Goal: Task Accomplishment & Management: Manage account settings

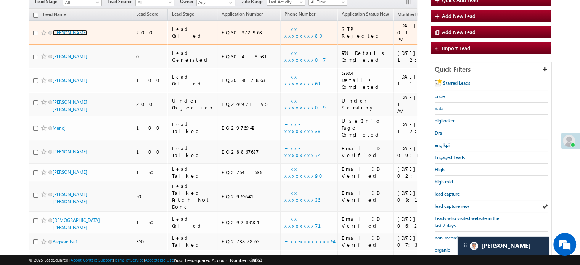
scroll to position [76, 0]
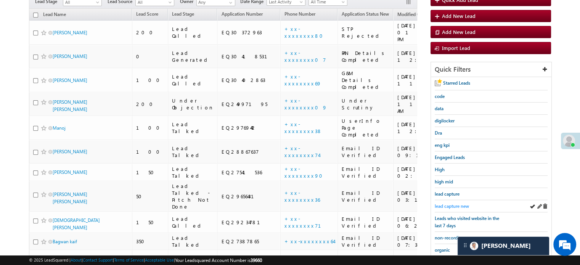
click at [459, 204] on span "lead capture new" at bounding box center [452, 206] width 34 height 6
click at [443, 200] on div "lead capture new" at bounding box center [491, 206] width 113 height 12
click at [445, 203] on span "lead capture new" at bounding box center [452, 206] width 34 height 6
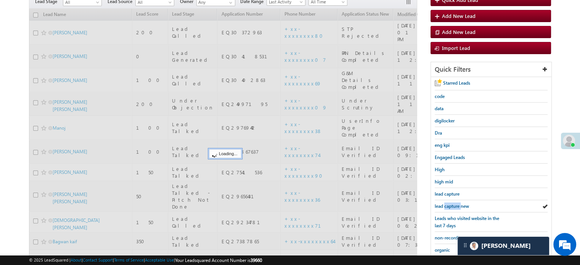
click at [445, 203] on span "lead capture new" at bounding box center [452, 206] width 34 height 6
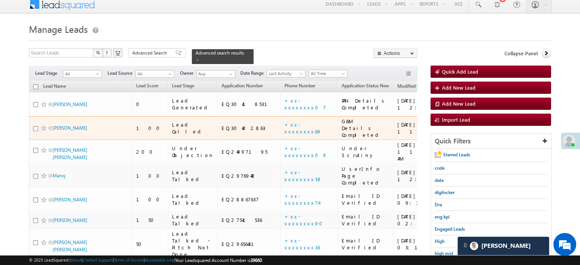
scroll to position [81, 0]
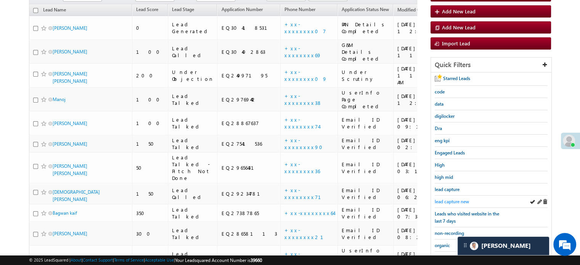
click at [439, 201] on span "lead capture new" at bounding box center [452, 202] width 34 height 6
click at [458, 201] on span "lead capture new" at bounding box center [452, 202] width 34 height 6
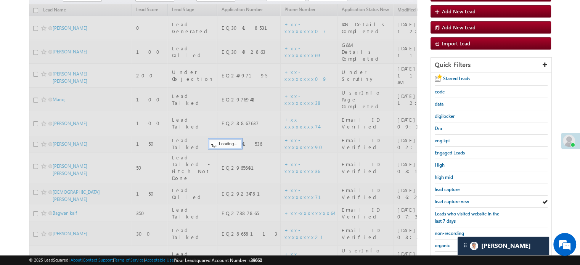
click at [458, 201] on span "lead capture new" at bounding box center [452, 202] width 34 height 6
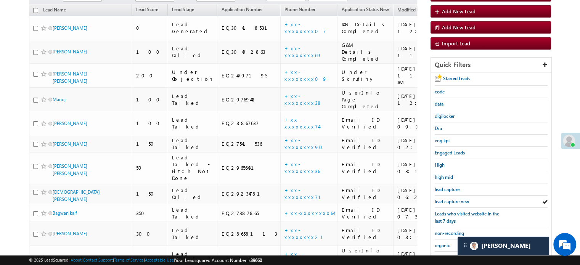
click at [458, 201] on span "lead capture new" at bounding box center [452, 202] width 34 height 6
click at [447, 199] on span "lead capture new" at bounding box center [452, 202] width 34 height 6
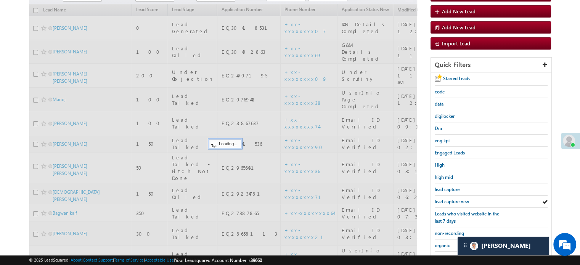
click at [447, 198] on link "lead capture new" at bounding box center [452, 201] width 34 height 7
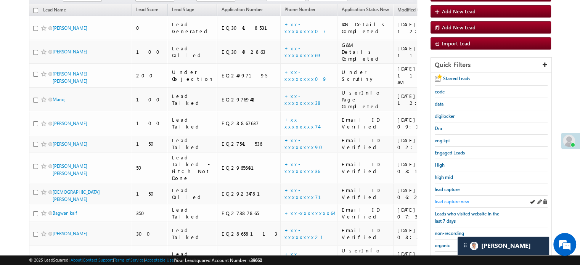
click at [439, 199] on span "lead capture new" at bounding box center [452, 202] width 34 height 6
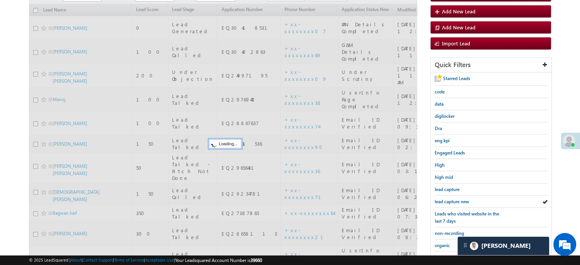
click at [439, 199] on span "lead capture new" at bounding box center [452, 202] width 34 height 6
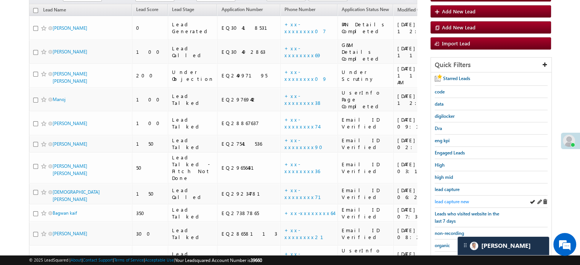
click at [452, 199] on span "lead capture new" at bounding box center [452, 202] width 34 height 6
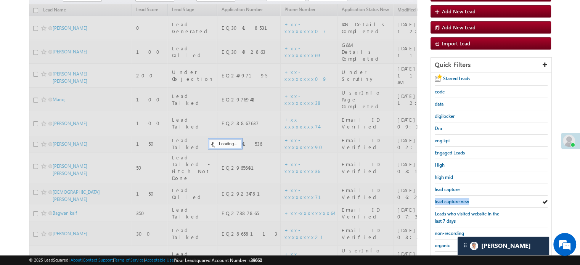
click at [452, 199] on span "lead capture new" at bounding box center [452, 202] width 34 height 6
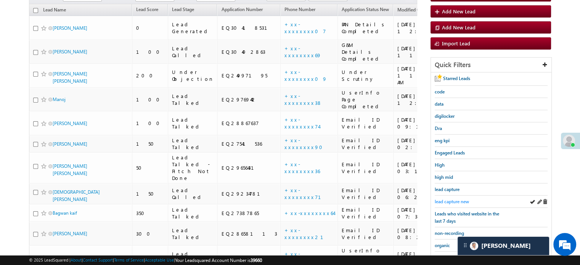
click at [445, 201] on span "lead capture new" at bounding box center [452, 202] width 34 height 6
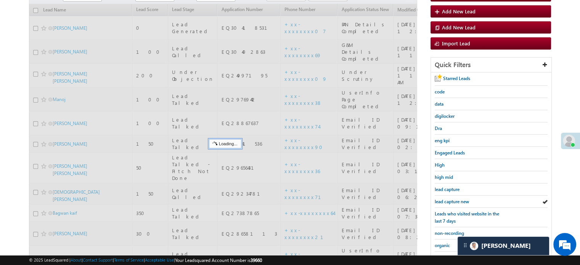
click at [445, 201] on span "lead capture new" at bounding box center [452, 202] width 34 height 6
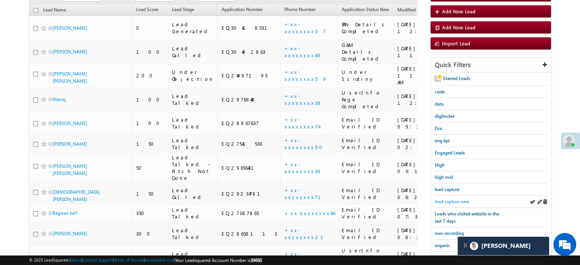
click at [453, 199] on span "lead capture new" at bounding box center [452, 202] width 34 height 6
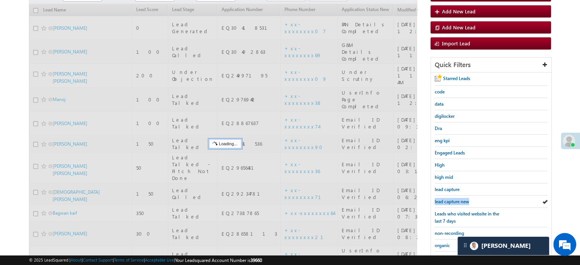
click at [453, 199] on span "lead capture new" at bounding box center [452, 202] width 34 height 6
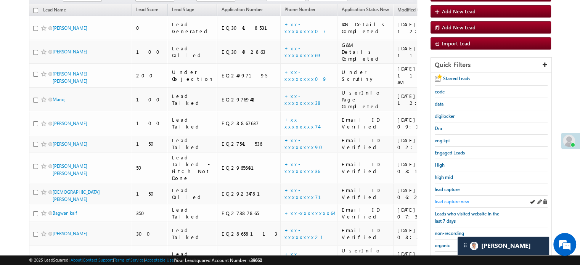
drag, startPoint x: 445, startPoint y: 195, endPoint x: 448, endPoint y: 201, distance: 7.2
click at [446, 196] on div "lead capture new" at bounding box center [491, 202] width 113 height 12
click at [451, 199] on span "lead capture new" at bounding box center [452, 202] width 34 height 6
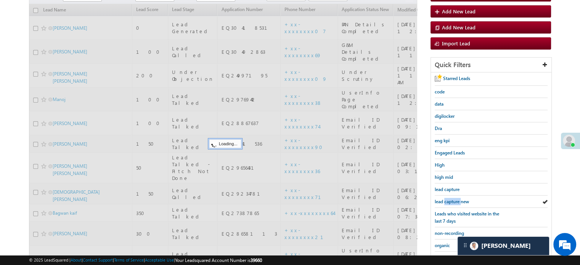
click at [451, 199] on span "lead capture new" at bounding box center [452, 202] width 34 height 6
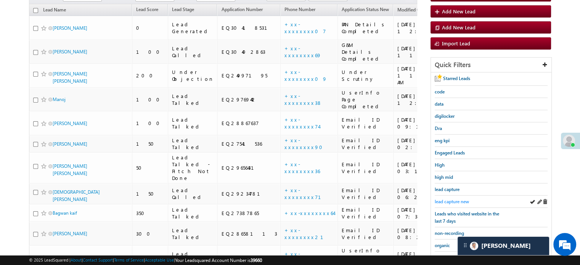
click at [440, 201] on span "lead capture new" at bounding box center [452, 202] width 34 height 6
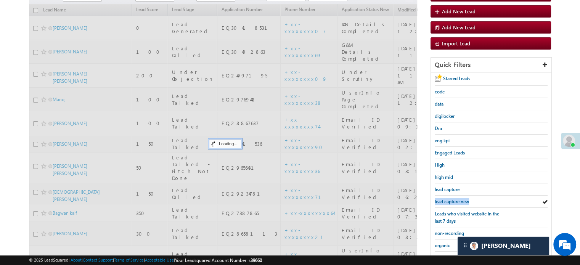
click at [440, 201] on span "lead capture new" at bounding box center [452, 202] width 34 height 6
click at [441, 201] on span "lead capture new" at bounding box center [452, 202] width 34 height 6
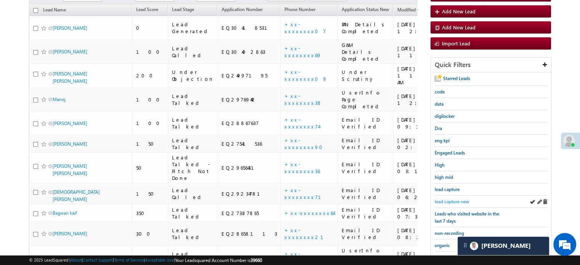
click at [452, 199] on span "lead capture new" at bounding box center [452, 202] width 34 height 6
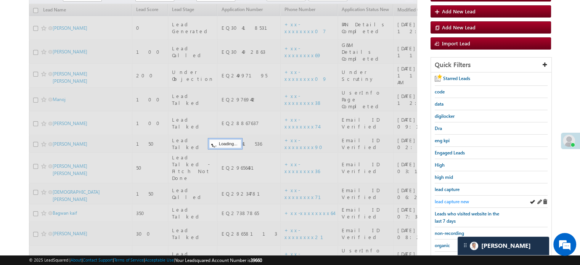
click at [453, 199] on span "lead capture new" at bounding box center [452, 202] width 34 height 6
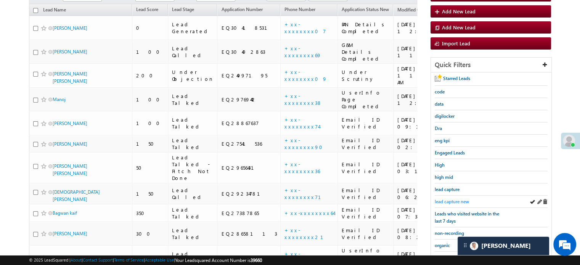
click at [444, 201] on span "lead capture new" at bounding box center [452, 202] width 34 height 6
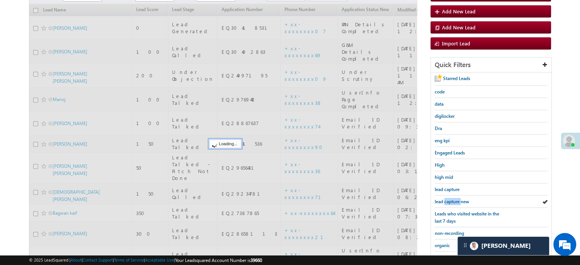
click at [444, 201] on span "lead capture new" at bounding box center [452, 202] width 34 height 6
click at [463, 199] on span "lead capture new" at bounding box center [452, 202] width 34 height 6
click at [462, 199] on span "lead capture new" at bounding box center [452, 202] width 34 height 6
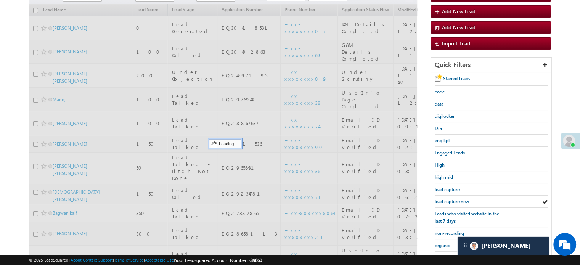
click at [462, 199] on span "lead capture new" at bounding box center [452, 202] width 34 height 6
click at [450, 199] on span "lead capture new" at bounding box center [452, 202] width 34 height 6
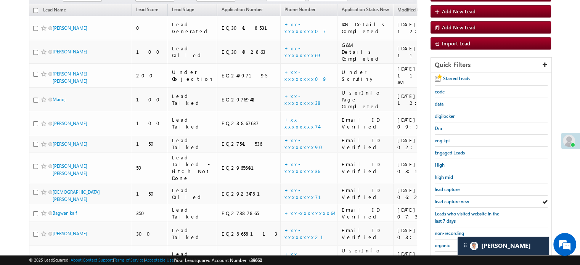
click at [450, 199] on span "lead capture new" at bounding box center [452, 202] width 34 height 6
click at [435, 199] on span "lead capture new" at bounding box center [452, 202] width 34 height 6
click at [445, 199] on span "lead capture new" at bounding box center [452, 202] width 34 height 6
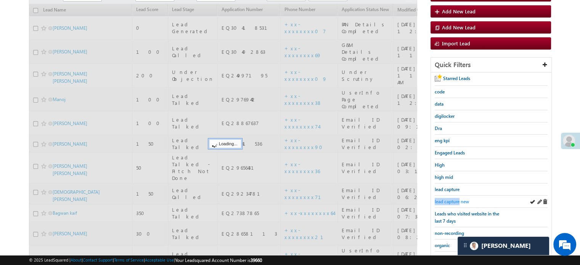
click at [445, 198] on link "lead capture new" at bounding box center [452, 201] width 34 height 7
click at [446, 199] on span "lead capture new" at bounding box center [452, 202] width 34 height 6
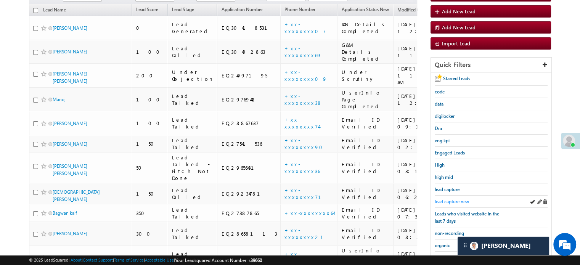
click at [452, 198] on link "lead capture new" at bounding box center [452, 201] width 34 height 7
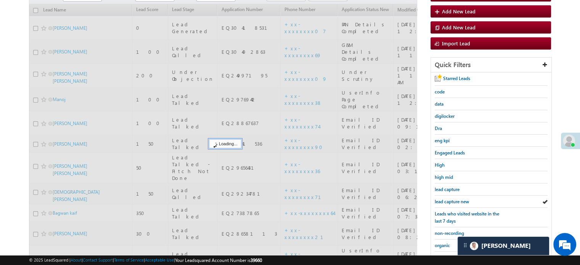
click at [451, 199] on span "lead capture new" at bounding box center [452, 202] width 34 height 6
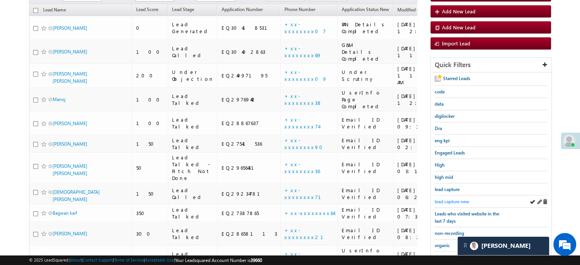
click at [455, 199] on span "lead capture new" at bounding box center [452, 202] width 34 height 6
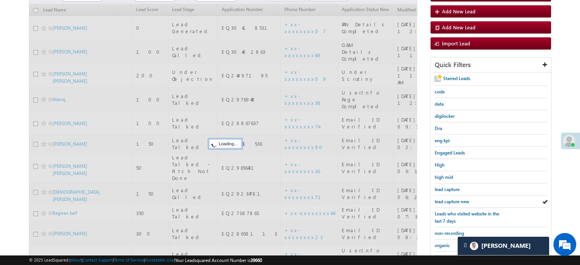
click at [455, 199] on span "lead capture new" at bounding box center [452, 202] width 34 height 6
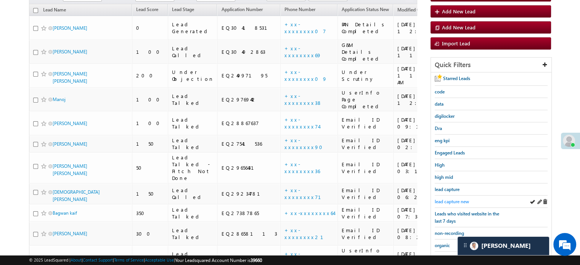
click at [452, 199] on span "lead capture new" at bounding box center [452, 202] width 34 height 6
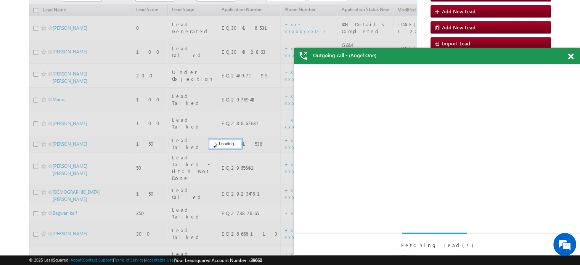
scroll to position [0, 0]
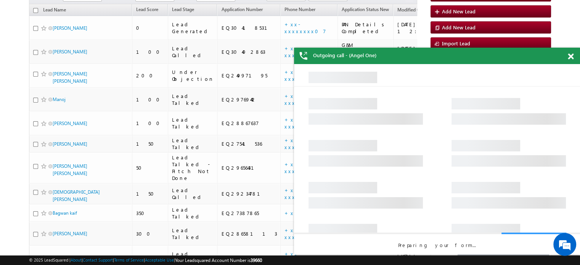
click at [570, 52] on div at bounding box center [575, 55] width 10 height 15
click at [570, 53] on span at bounding box center [571, 56] width 6 height 6
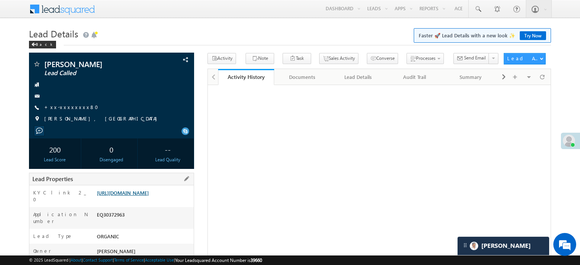
scroll to position [76, 0]
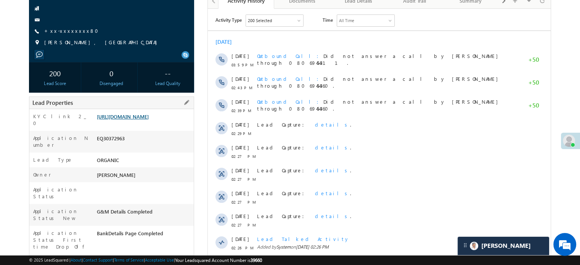
drag, startPoint x: 0, startPoint y: 0, endPoint x: 151, endPoint y: 113, distance: 188.5
click at [149, 113] on link "https://angelbroking1-pk3em7sa.customui-test.leadsquared.com?leadId=587e1100-03…" at bounding box center [123, 116] width 52 height 6
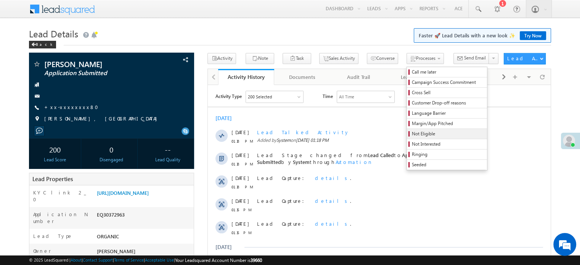
click at [412, 132] on span "Not Eligible" at bounding box center [448, 133] width 72 height 7
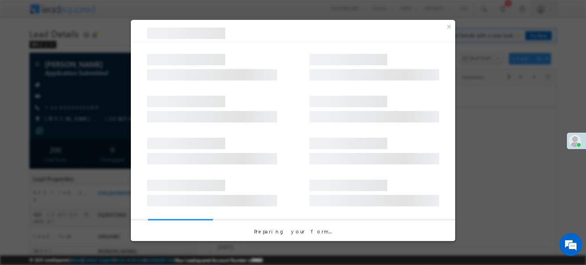
click at [331, 84] on div at bounding box center [293, 63] width 324 height 42
click at [327, 87] on div at bounding box center [293, 105] width 324 height 42
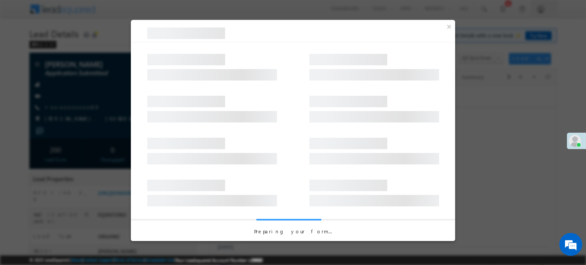
click at [325, 88] on div at bounding box center [293, 105] width 324 height 42
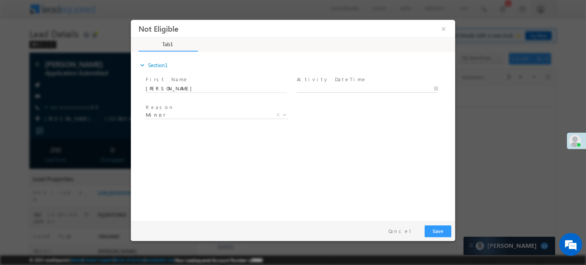
type input "10/12/25 1:20 PM"
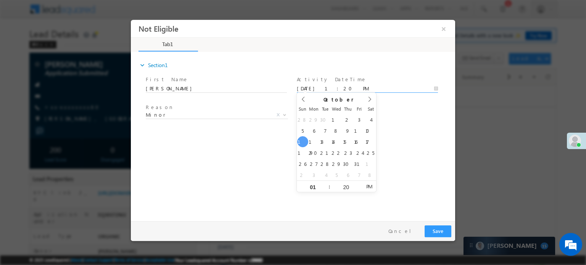
click at [321, 85] on input "10/12/25 1:20 PM" at bounding box center [367, 89] width 141 height 8
click at [212, 117] on span "Minor" at bounding box center [208, 114] width 124 height 7
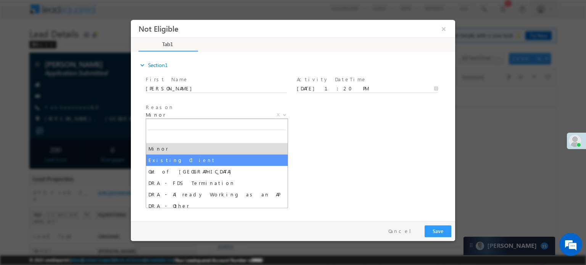
select select "Existing Client"
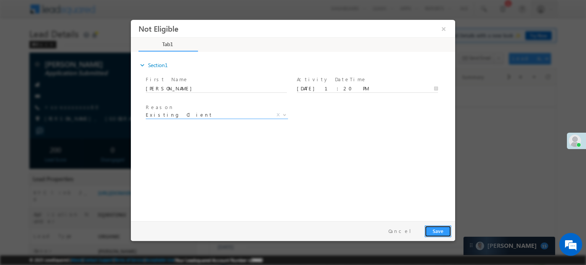
click at [439, 233] on button "Save" at bounding box center [437, 231] width 27 height 12
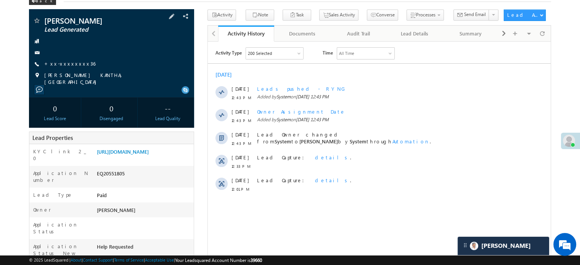
scroll to position [38, 0]
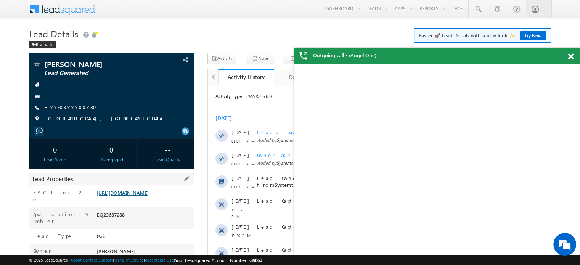
click at [133, 196] on link "https://angelbroking1-pk3em7sa.customui-test.leadsquared.com?leadId=8ff58ffe-76…" at bounding box center [123, 192] width 52 height 6
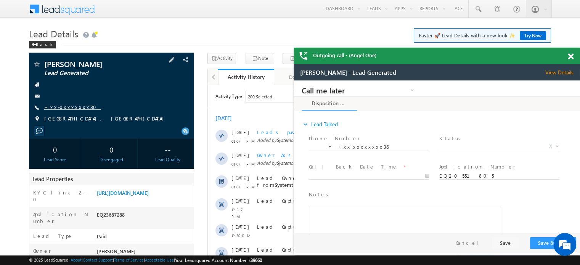
click at [67, 106] on link "+xx-xxxxxxxx30" at bounding box center [72, 107] width 57 height 6
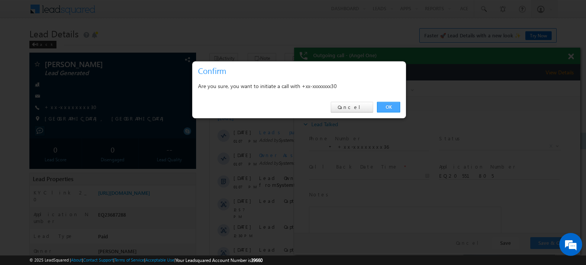
click at [389, 106] on link "OK" at bounding box center [388, 107] width 23 height 11
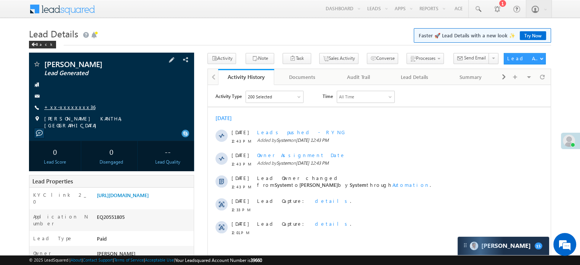
click at [60, 106] on link "+xx-xxxxxxxx36" at bounding box center [69, 107] width 51 height 6
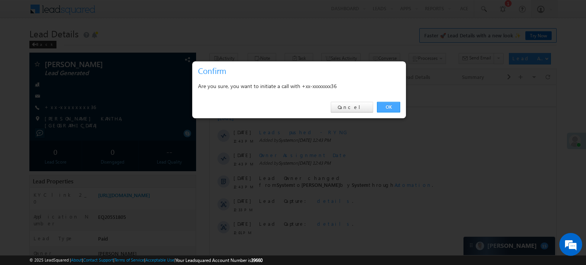
click at [396, 106] on link "OK" at bounding box center [388, 107] width 23 height 11
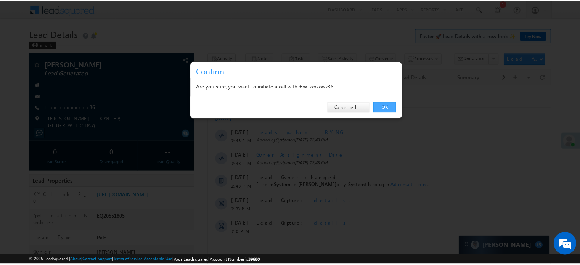
click at [396, 106] on div "Activity Type 200 Selected Select All Sales Activities 1 Sales Activity Email A…" at bounding box center [381, 165] width 346 height 149
